Goal: Task Accomplishment & Management: Manage account settings

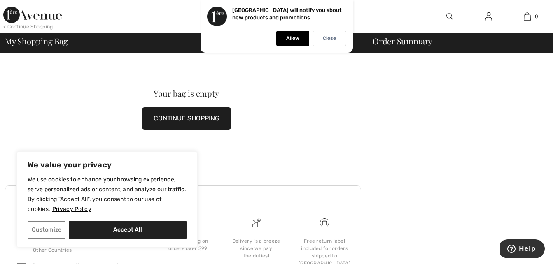
click at [254, 20] on p "[GEOGRAPHIC_DATA] will notify you about new products and promotions." at bounding box center [286, 14] width 109 height 14
click at [480, 13] on link at bounding box center [488, 17] width 20 height 10
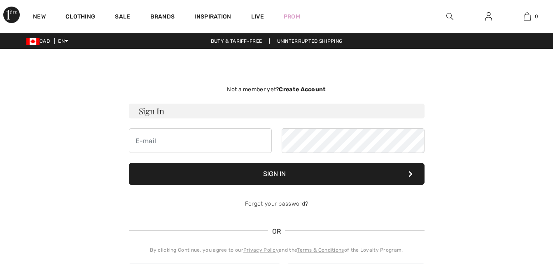
click at [460, 21] on div at bounding box center [464, 76] width 161 height 136
